Goal: Task Accomplishment & Management: Manage account settings

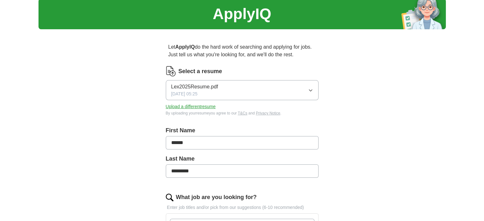
scroll to position [32, 0]
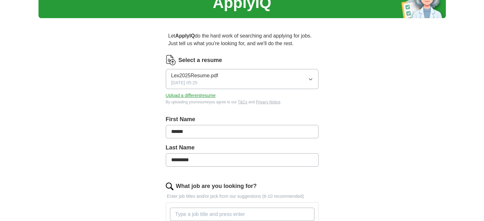
click at [214, 97] on button "Upload a different resume" at bounding box center [191, 95] width 50 height 7
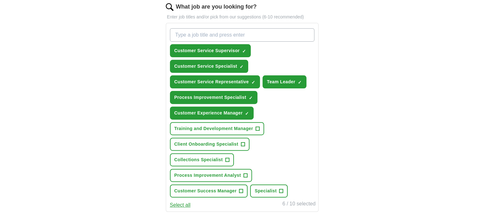
scroll to position [223, 0]
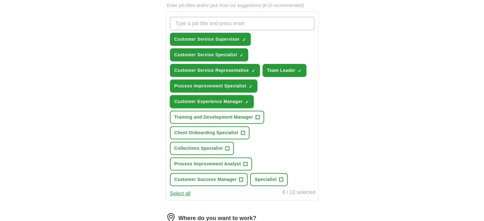
click at [250, 100] on button "Customer Experience Manager ✓ ×" at bounding box center [212, 101] width 84 height 13
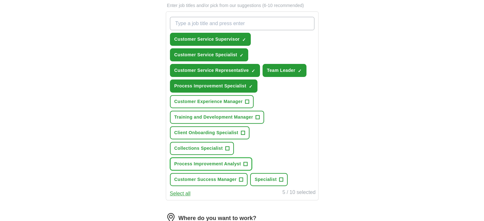
click at [228, 163] on span "Process Improvement Analyst" at bounding box center [207, 164] width 67 height 7
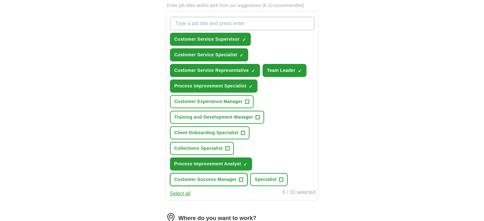
click at [229, 176] on span "Customer Success Manager" at bounding box center [205, 179] width 62 height 7
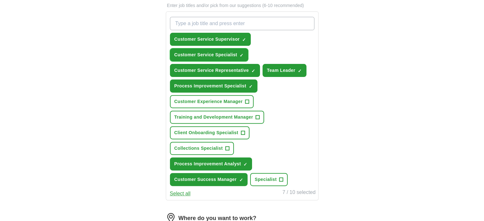
click at [234, 53] on span "Customer Service Specialist" at bounding box center [205, 55] width 63 height 7
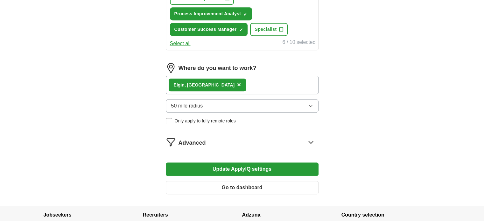
scroll to position [382, 0]
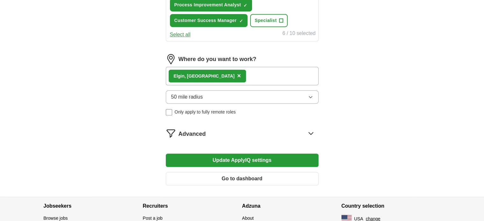
click at [312, 131] on icon at bounding box center [311, 133] width 10 height 10
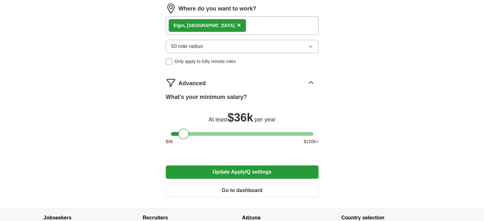
scroll to position [446, 0]
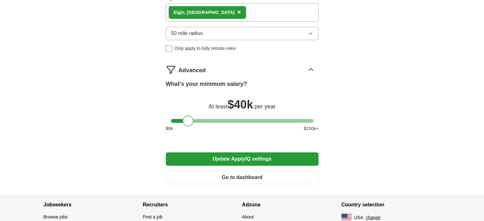
drag, startPoint x: 183, startPoint y: 120, endPoint x: 187, endPoint y: 122, distance: 4.1
click at [187, 122] on div at bounding box center [188, 121] width 11 height 11
click at [259, 156] on button "Update ApplyIQ settings" at bounding box center [242, 159] width 153 height 13
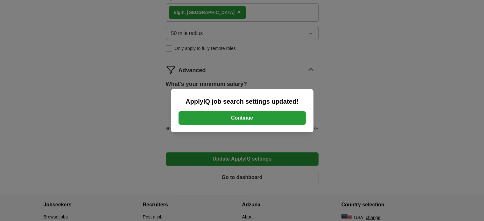
click at [270, 115] on button "Continue" at bounding box center [242, 117] width 127 height 13
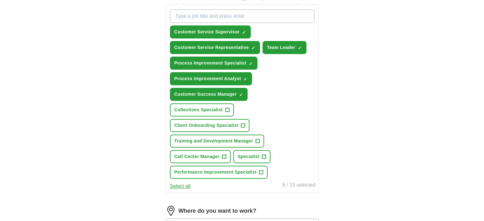
scroll to position [191, 0]
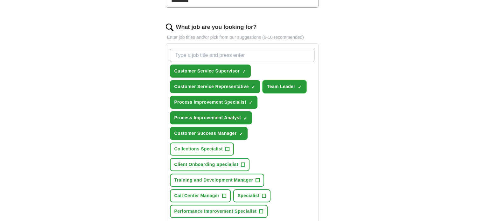
click at [290, 86] on span "Team Leader" at bounding box center [281, 86] width 28 height 7
click at [205, 54] on input "What job are you looking for?" at bounding box center [242, 55] width 145 height 13
type input "Operations Specialist"
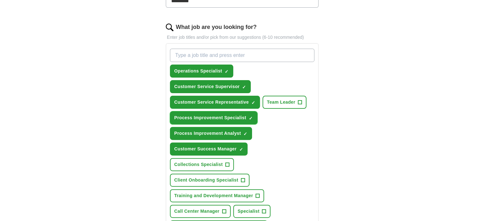
click at [0, 0] on span "×" at bounding box center [0, 0] width 0 height 0
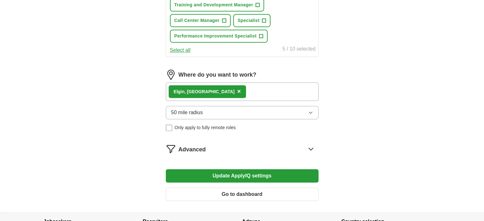
scroll to position [414, 0]
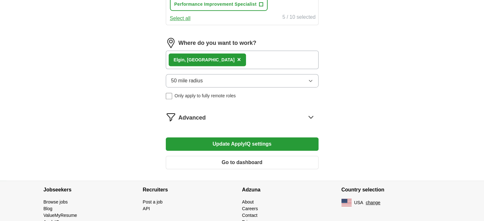
click at [200, 138] on button "Update ApplyIQ settings" at bounding box center [242, 144] width 153 height 13
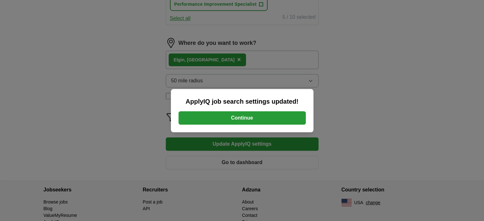
click at [280, 124] on button "Continue" at bounding box center [242, 117] width 127 height 13
